Goal: Information Seeking & Learning: Learn about a topic

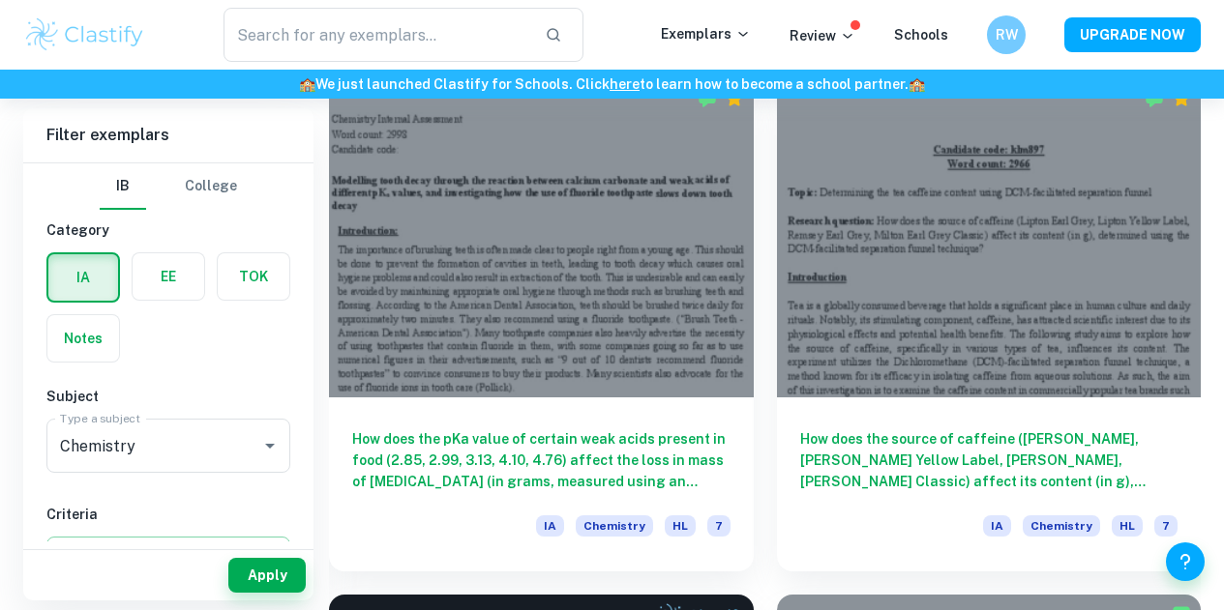
scroll to position [573, 0]
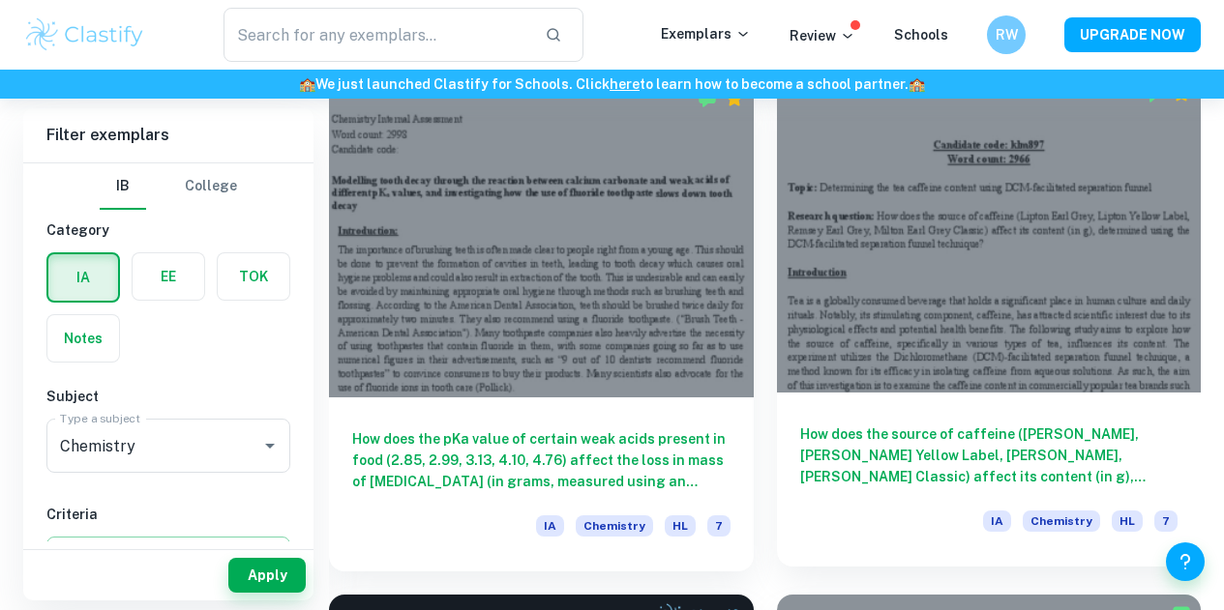
click at [800, 424] on h6 "How does the source of caffeine (Lipton Earl Grey, Lipton Yellow Label, Remsey …" at bounding box center [989, 456] width 378 height 64
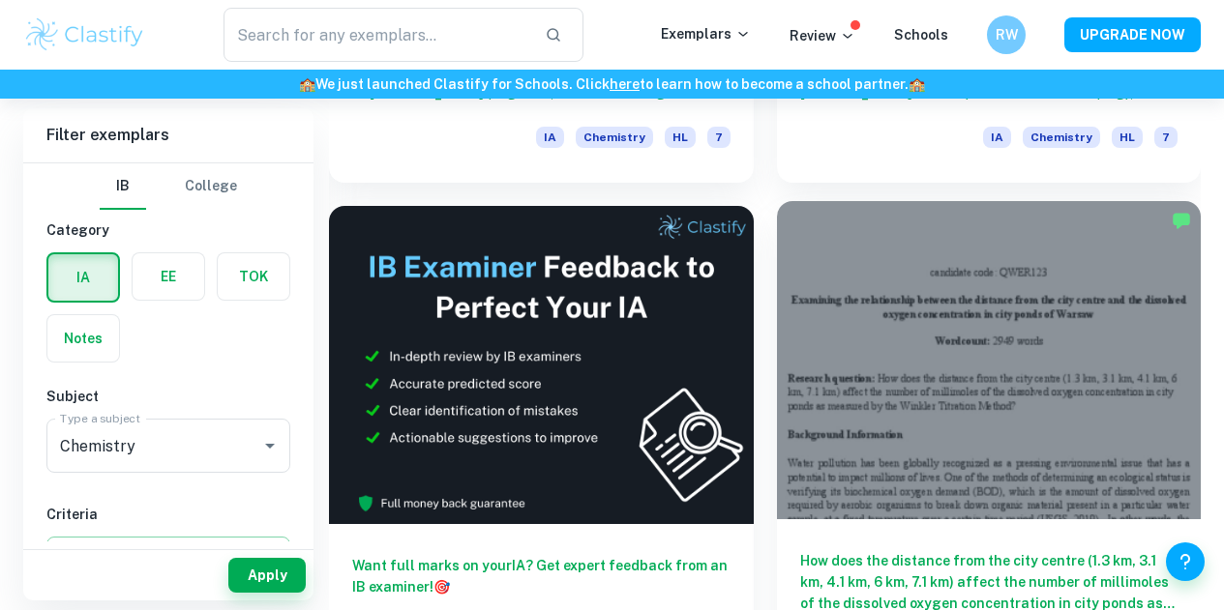
click at [800, 550] on h6 "How does the distance from the city centre (1.3 km, 3.1 km, 4.1 km, 6 km, 7.1 k…" at bounding box center [989, 582] width 378 height 64
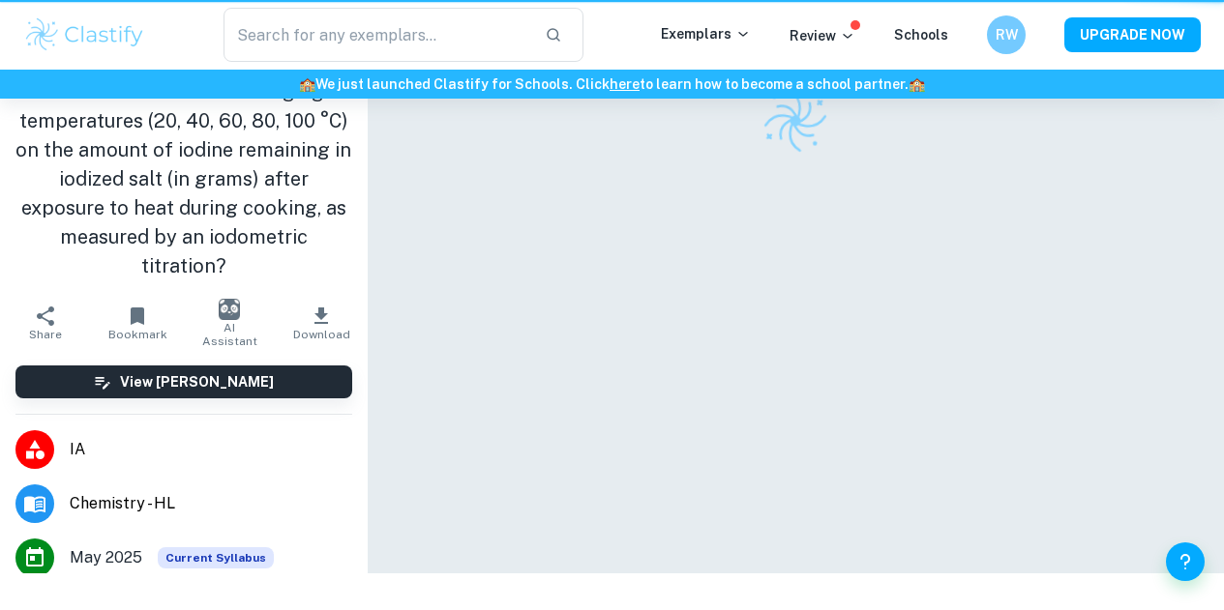
scroll to position [54, 0]
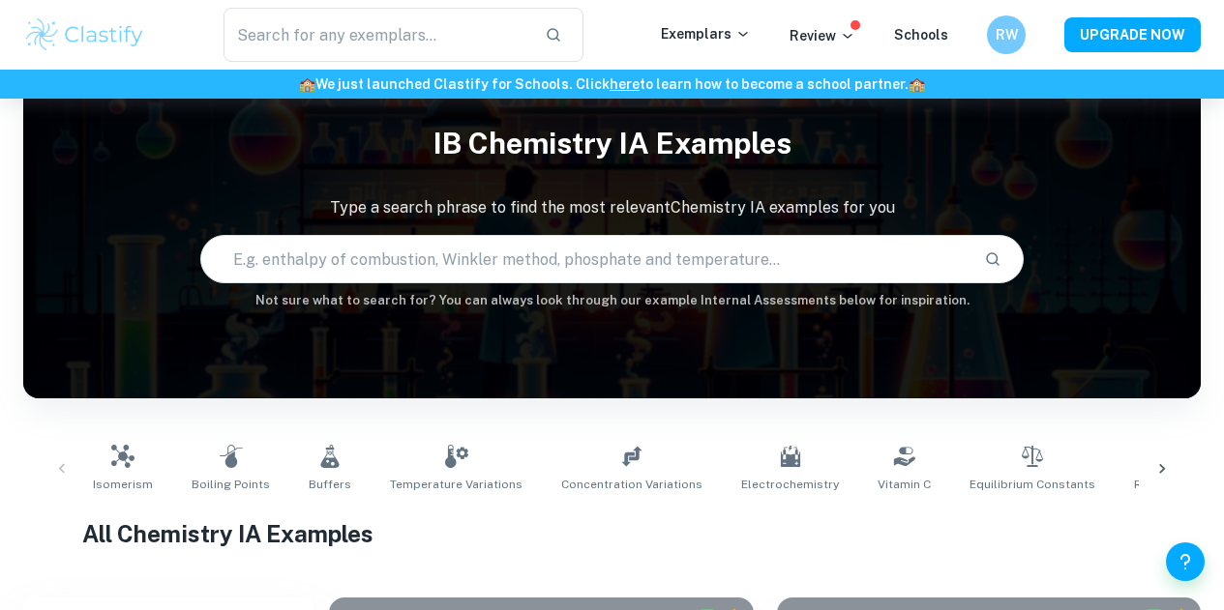
scroll to position [962, 0]
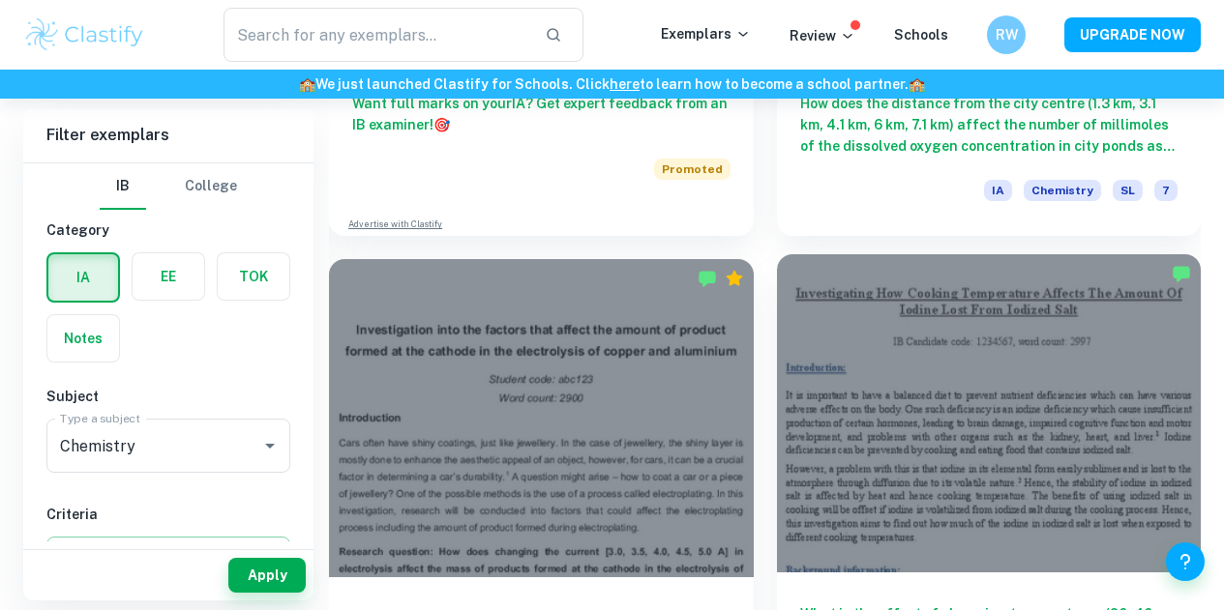
scroll to position [1425, 0]
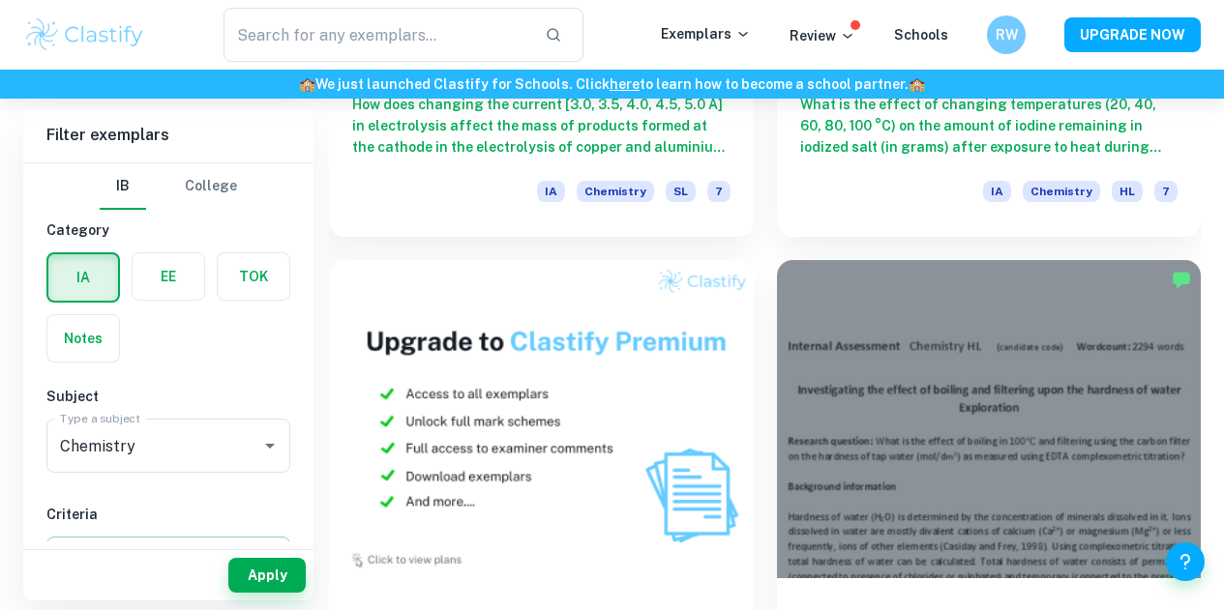
scroll to position [1949, 0]
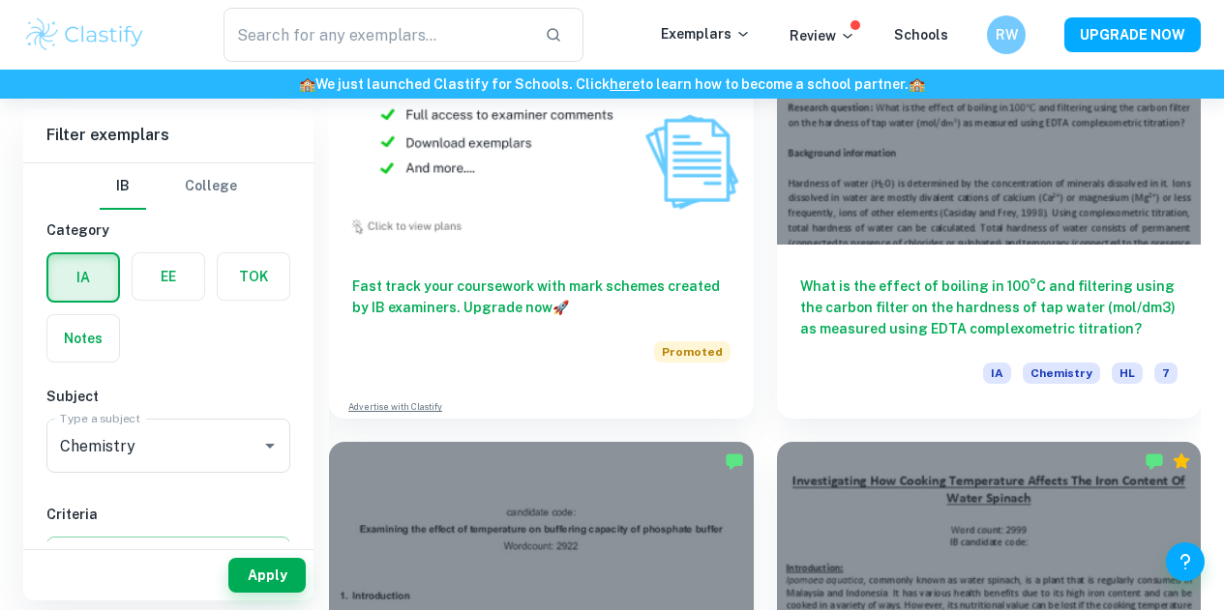
scroll to position [2271, 0]
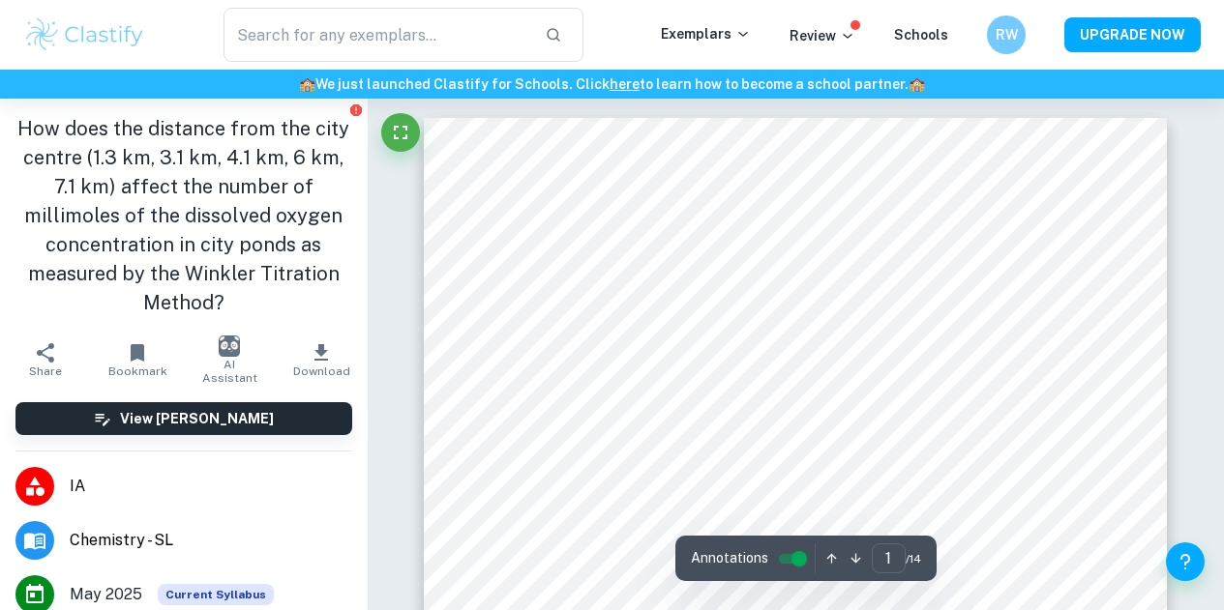
scroll to position [1653, 0]
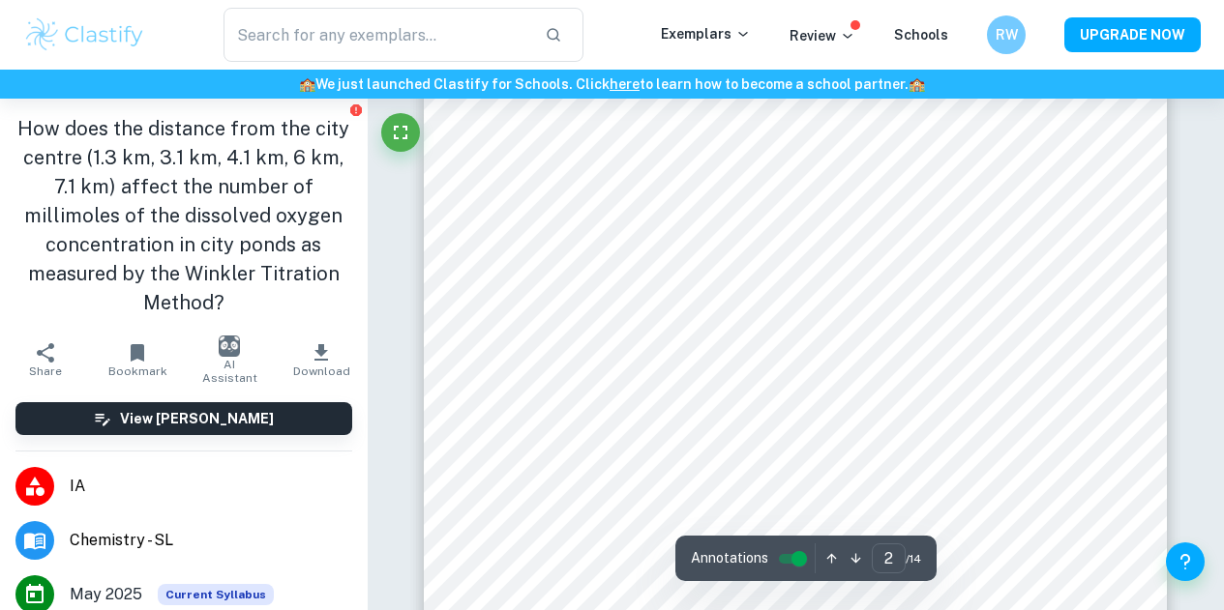
type input "2"
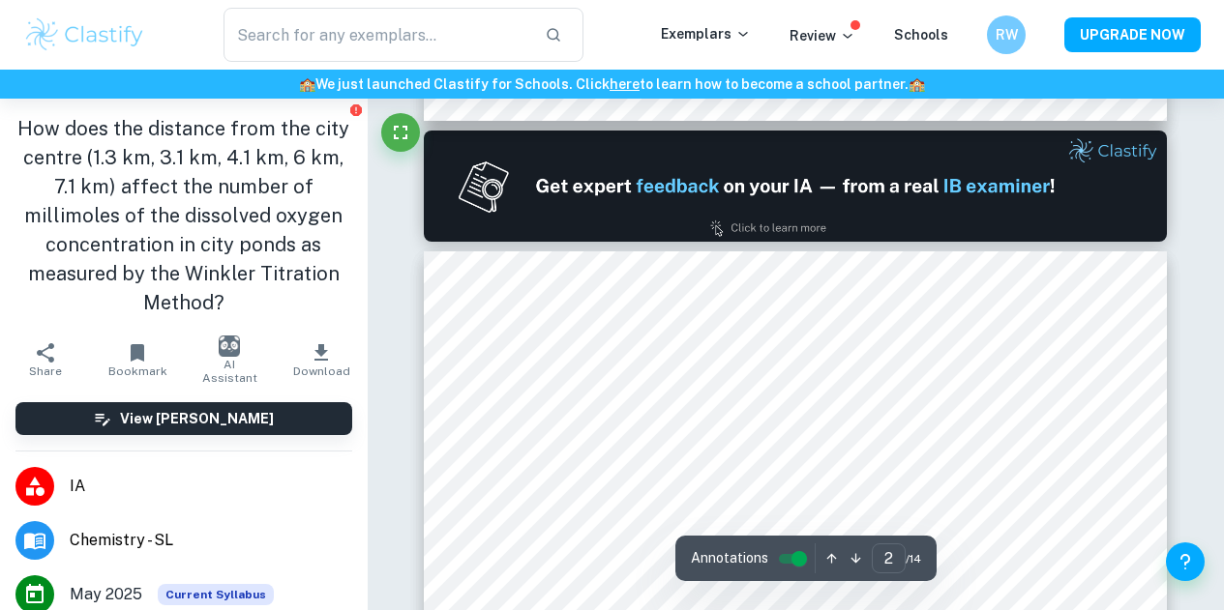
scroll to position [1041, 0]
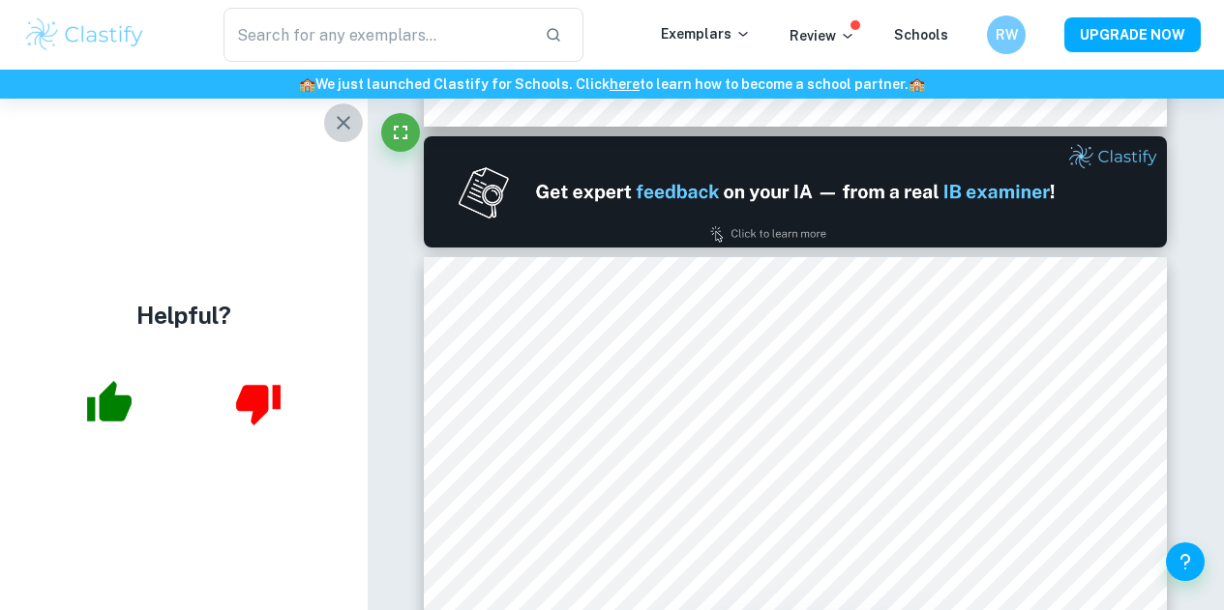
click at [343, 121] on icon "button" at bounding box center [344, 123] width 14 height 14
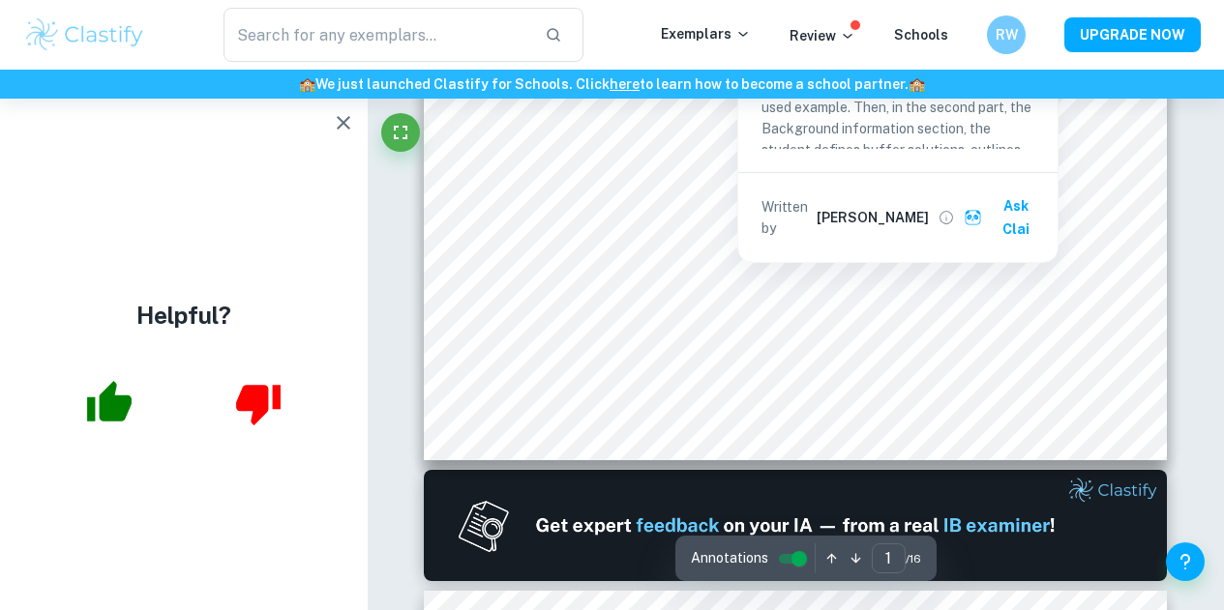
scroll to position [776, 0]
